Goal: Transaction & Acquisition: Purchase product/service

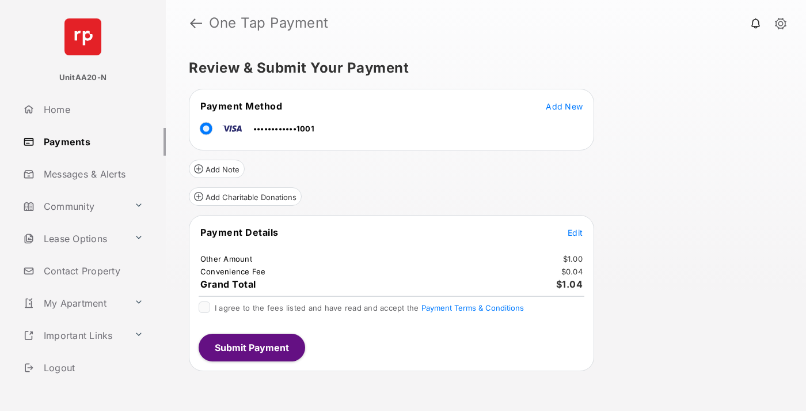
click at [575, 232] on span "Edit" at bounding box center [575, 232] width 15 height 10
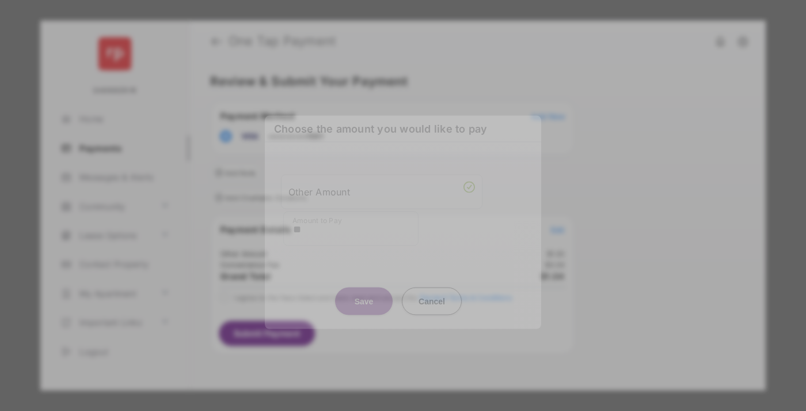
click at [364, 298] on button "Save" at bounding box center [364, 301] width 58 height 28
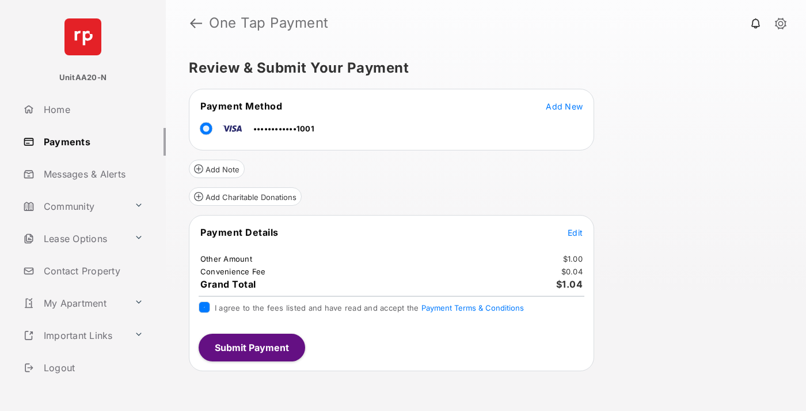
click at [251, 347] on button "Submit Payment" at bounding box center [252, 347] width 107 height 28
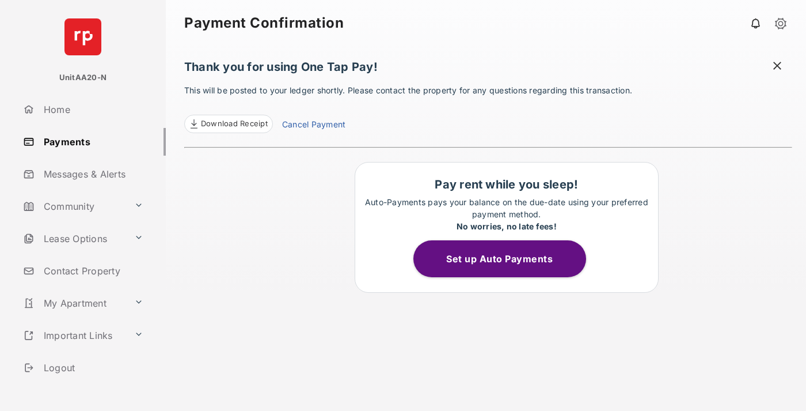
click at [90, 141] on link "Payments" at bounding box center [91, 142] width 147 height 28
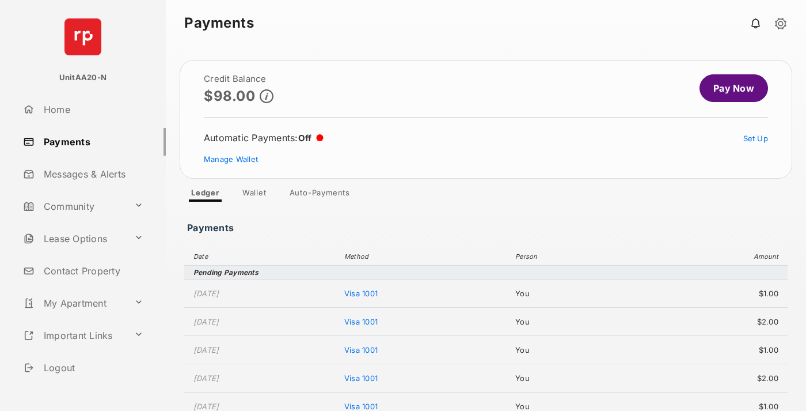
click at [729, 88] on link "Pay Now" at bounding box center [734, 88] width 69 height 28
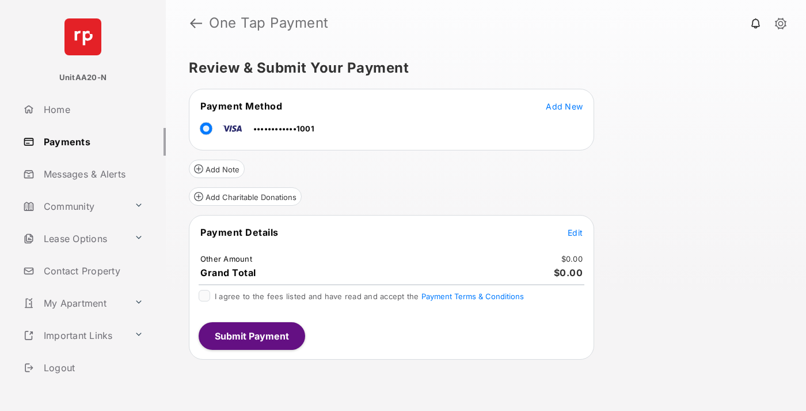
click at [575, 232] on span "Edit" at bounding box center [575, 232] width 15 height 10
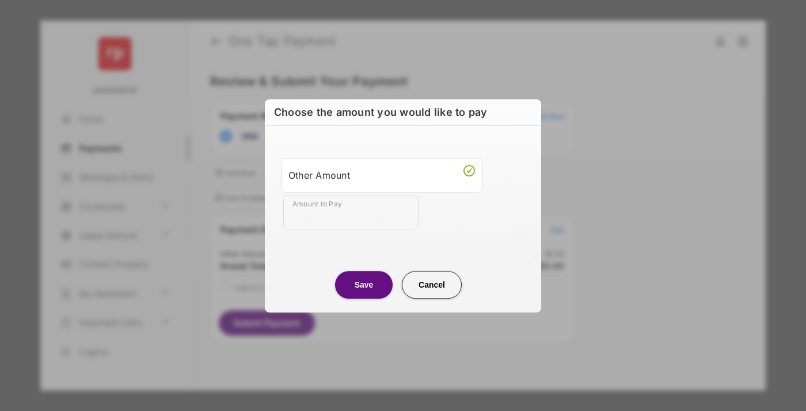
click at [382, 174] on div "Other Amount" at bounding box center [382, 175] width 187 height 20
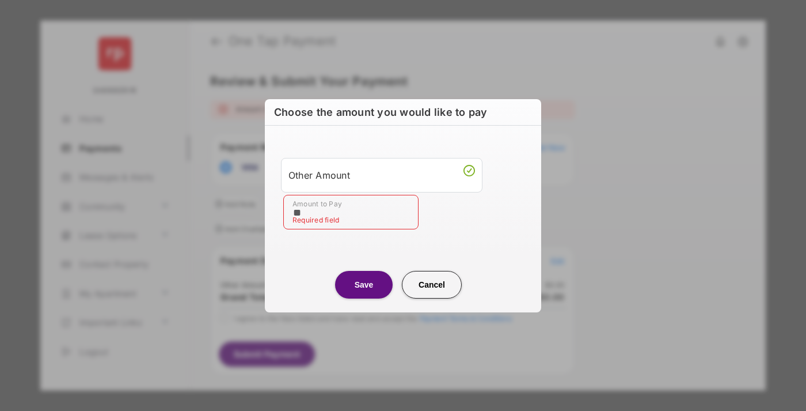
type input "**"
click at [364, 284] on button "Save" at bounding box center [364, 285] width 58 height 28
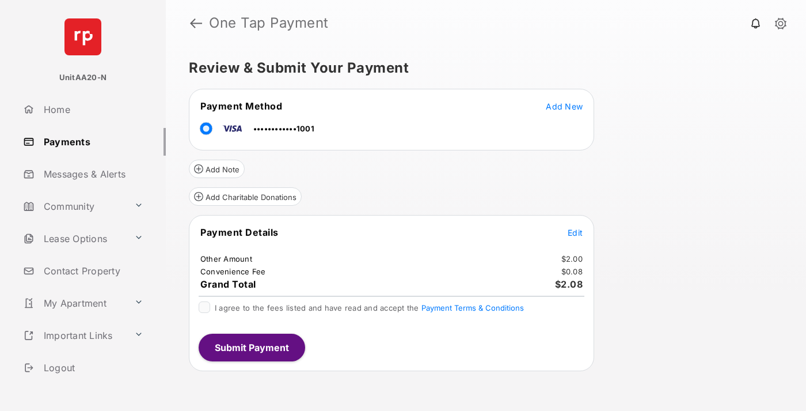
click at [251, 347] on button "Submit Payment" at bounding box center [252, 347] width 107 height 28
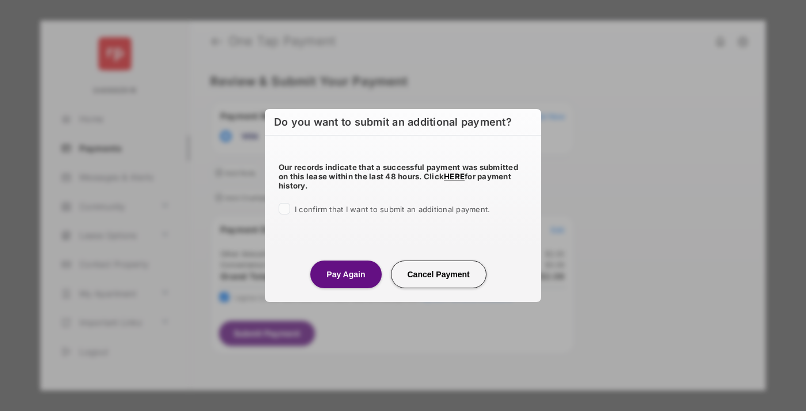
click at [346, 274] on button "Pay Again" at bounding box center [345, 274] width 71 height 28
